Goal: Navigation & Orientation: Find specific page/section

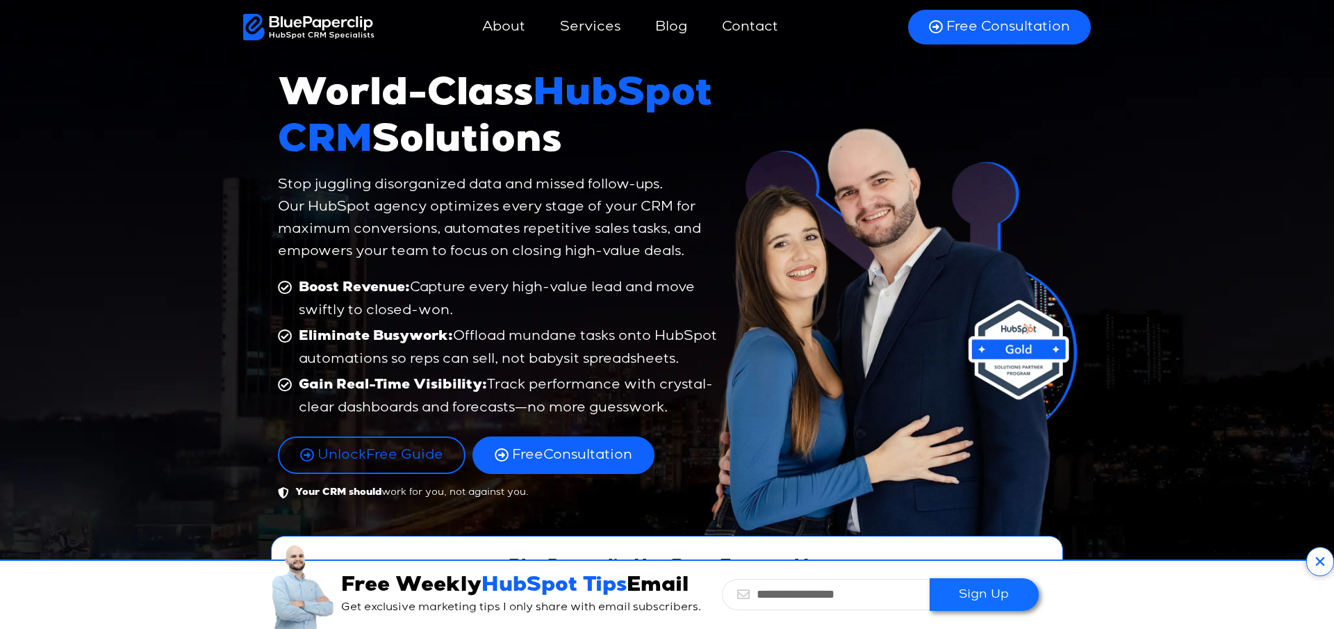
click at [503, 20] on link "About" at bounding box center [503, 26] width 71 height 33
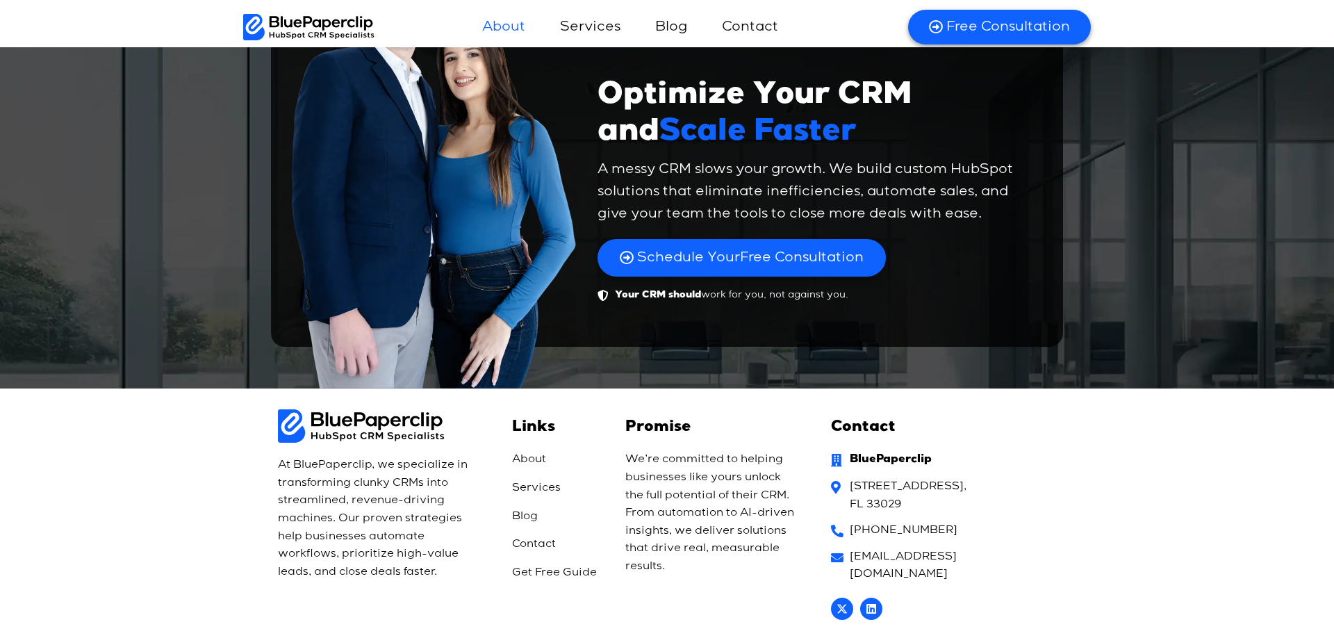
scroll to position [5266, 0]
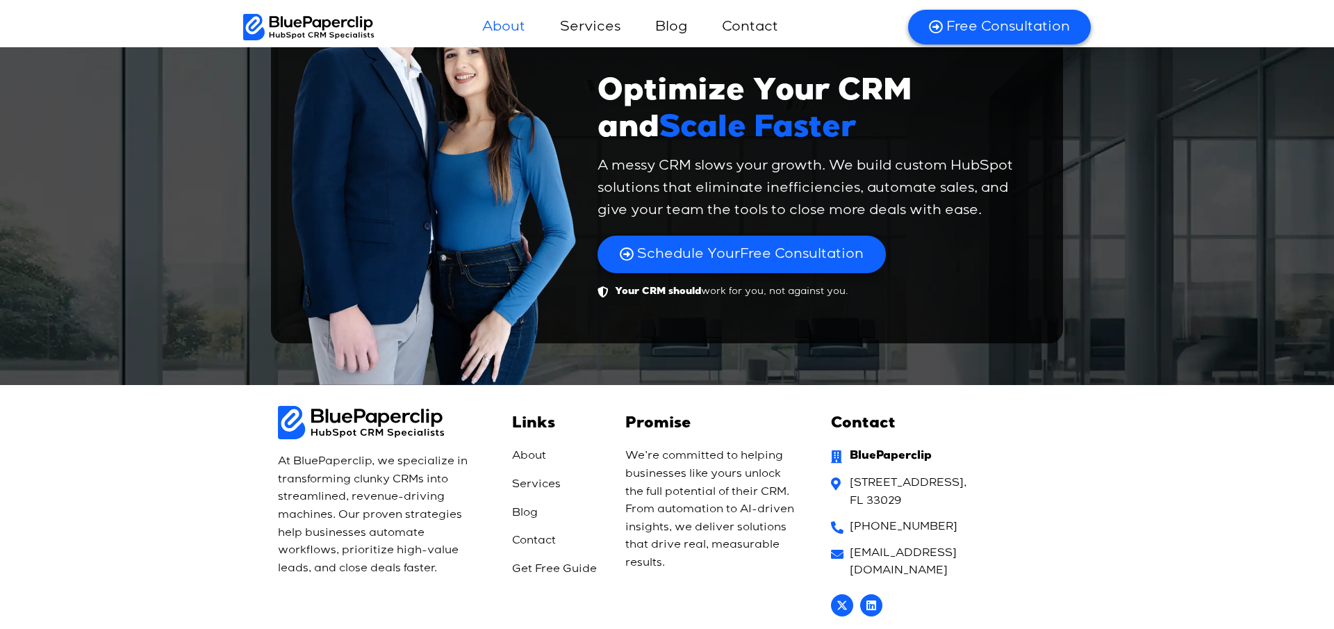
click at [362, 29] on img at bounding box center [308, 27] width 131 height 26
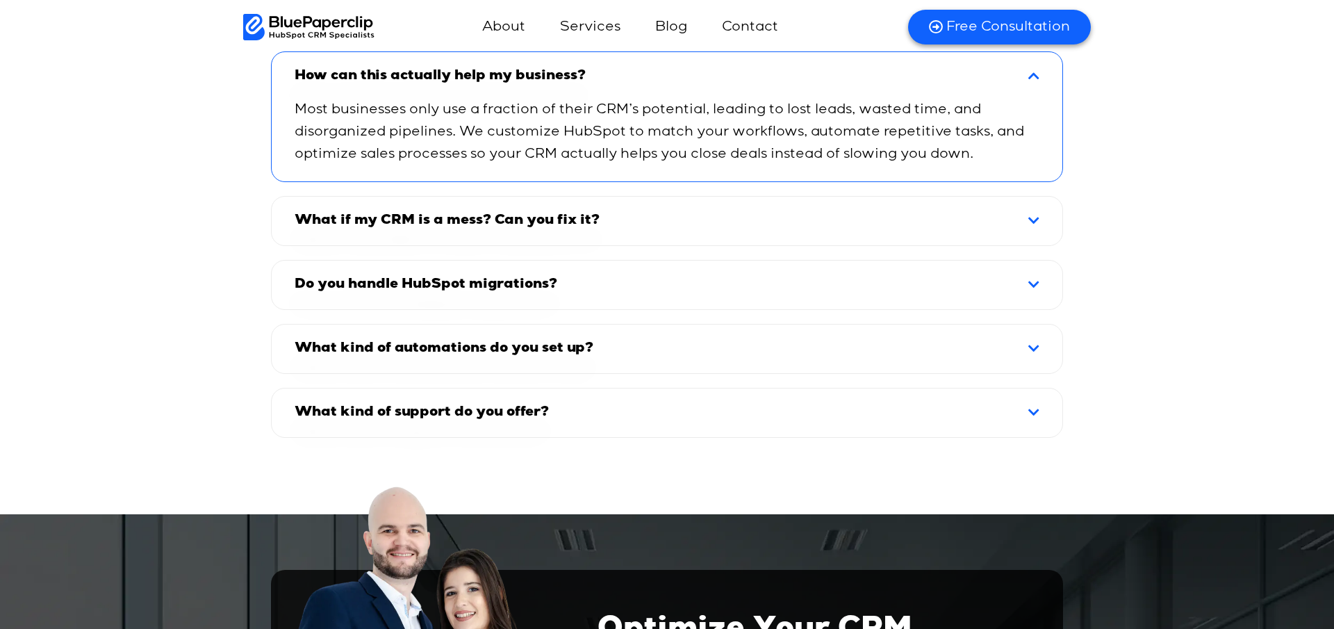
scroll to position [9654, 0]
